Goal: Information Seeking & Learning: Learn about a topic

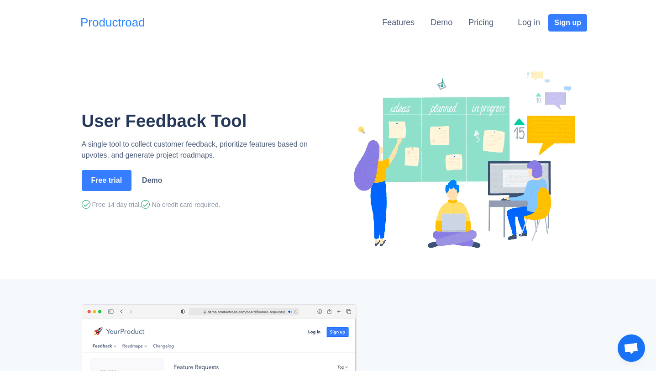
click at [102, 18] on link "Productroad" at bounding box center [112, 23] width 65 height 18
click at [449, 24] on link "Demo" at bounding box center [442, 22] width 22 height 9
click at [480, 24] on link "Pricing" at bounding box center [481, 22] width 25 height 9
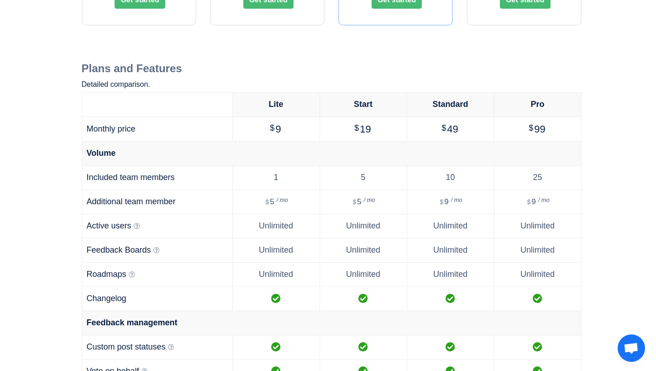
scroll to position [260, 0]
